Goal: Information Seeking & Learning: Learn about a topic

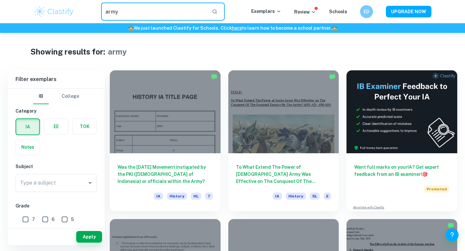
click at [132, 14] on input "army" at bounding box center [154, 12] width 106 height 18
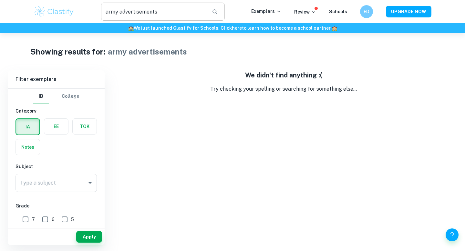
click at [131, 11] on input "army advertisements" at bounding box center [154, 12] width 106 height 18
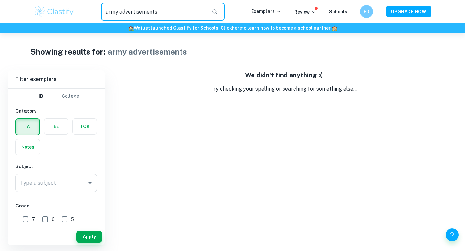
click at [138, 11] on input "army advertisements" at bounding box center [154, 12] width 106 height 18
click at [142, 12] on input "army advertisements" at bounding box center [154, 12] width 106 height 18
drag, startPoint x: 120, startPoint y: 13, endPoint x: 85, endPoint y: 13, distance: 34.9
click at [88, 13] on div "army advertisments ​" at bounding box center [163, 12] width 177 height 18
click at [117, 12] on input "advertisments" at bounding box center [154, 12] width 106 height 18
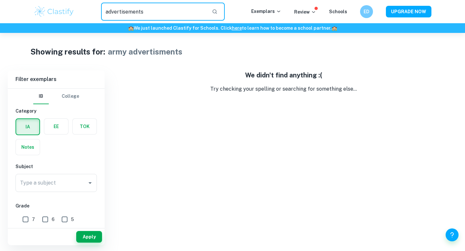
type input "advertisements"
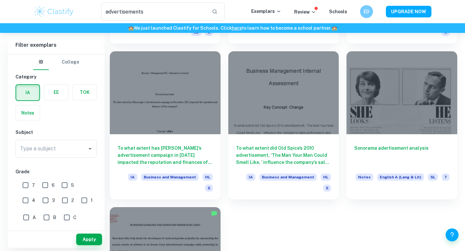
scroll to position [713, 0]
